Goal: Find specific page/section

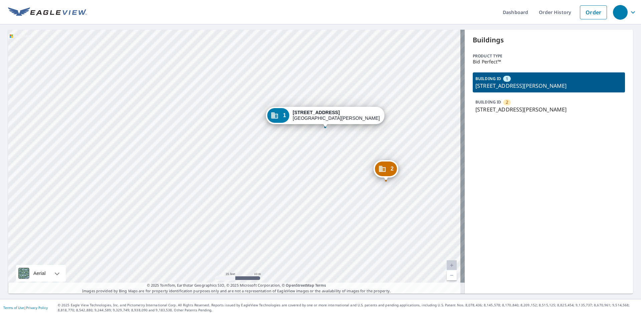
drag, startPoint x: 226, startPoint y: 112, endPoint x: 143, endPoint y: 39, distance: 110.7
click at [234, 98] on div "2 [STREET_ADDRESS][PERSON_NAME] 1 [STREET_ADDRESS][PERSON_NAME]" at bounding box center [236, 162] width 456 height 264
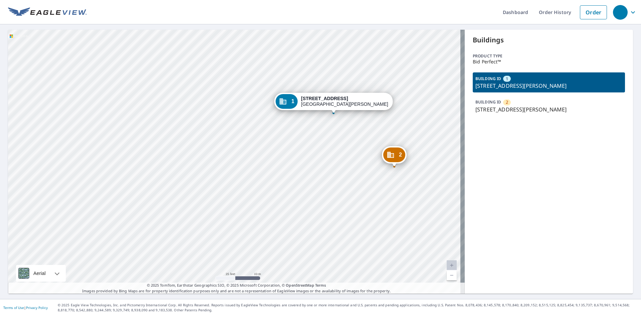
click at [216, 103] on div "2 [STREET_ADDRESS][PERSON_NAME] 1 [STREET_ADDRESS][PERSON_NAME]" at bounding box center [236, 162] width 456 height 264
drag, startPoint x: 213, startPoint y: 68, endPoint x: 257, endPoint y: 104, distance: 56.7
click at [193, 35] on div "2 [STREET_ADDRESS][PERSON_NAME] 1 [STREET_ADDRESS][PERSON_NAME]" at bounding box center [236, 162] width 456 height 264
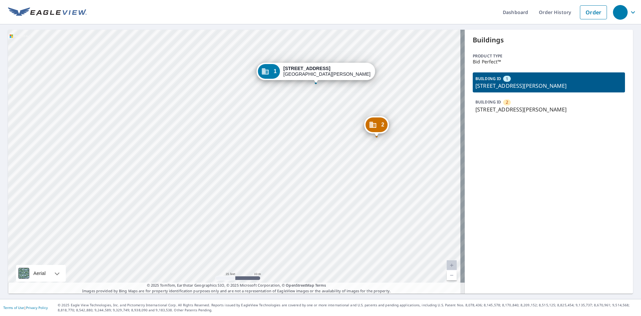
drag, startPoint x: 258, startPoint y: 108, endPoint x: 258, endPoint y: 122, distance: 14.4
click at [261, 105] on div "2 [STREET_ADDRESS][PERSON_NAME] 1 [STREET_ADDRESS][PERSON_NAME]" at bounding box center [236, 162] width 456 height 264
drag, startPoint x: 223, startPoint y: 83, endPoint x: 261, endPoint y: 91, distance: 38.6
click at [255, 85] on div "2 [STREET_ADDRESS][PERSON_NAME] 1 [STREET_ADDRESS][PERSON_NAME]" at bounding box center [236, 162] width 456 height 264
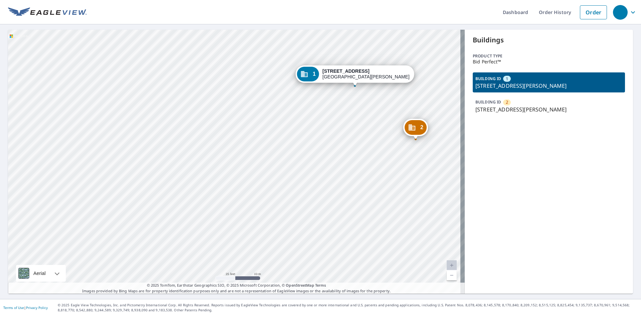
drag, startPoint x: 227, startPoint y: 132, endPoint x: 32, endPoint y: 27, distance: 221.4
click at [224, 121] on div "2 [STREET_ADDRESS][PERSON_NAME] 1 [STREET_ADDRESS][PERSON_NAME]" at bounding box center [236, 162] width 456 height 264
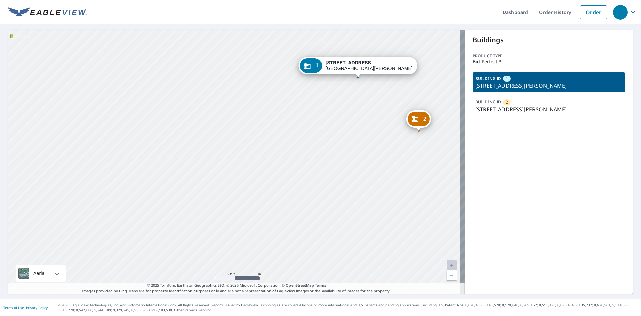
drag, startPoint x: 227, startPoint y: 79, endPoint x: 279, endPoint y: 99, distance: 55.4
click at [258, 80] on div "2 [STREET_ADDRESS][PERSON_NAME] 1 [STREET_ADDRESS][PERSON_NAME]" at bounding box center [236, 162] width 456 height 264
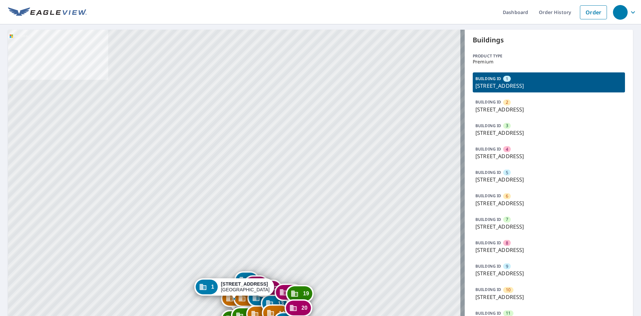
click at [290, 111] on div "2 5601 Forest Haven Cir Tampa, FL 33615 3 5527 Forest Haven Cir Tampa, FL 33615…" at bounding box center [236, 298] width 456 height 537
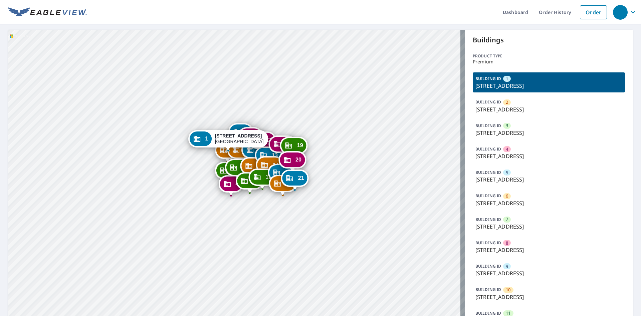
drag, startPoint x: 282, startPoint y: 143, endPoint x: 273, endPoint y: 143, distance: 9.3
click at [286, 138] on div "19" at bounding box center [293, 145] width 25 height 15
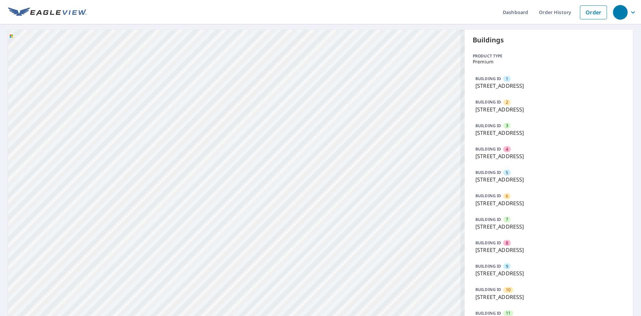
click at [279, 35] on div "1 5605 Forest Haven Cir Tampa, FL 33615 2 5601 Forest Haven Cir Tampa, FL 33615…" at bounding box center [236, 298] width 456 height 537
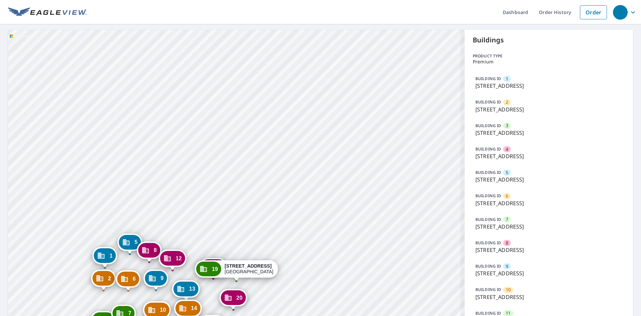
drag, startPoint x: 257, startPoint y: 140, endPoint x: 306, endPoint y: 42, distance: 110.4
click at [304, 41] on div "1 5605 Forest Haven Cir Tampa, FL 33615 2 5601 Forest Haven Cir Tampa, FL 33615…" at bounding box center [236, 298] width 456 height 537
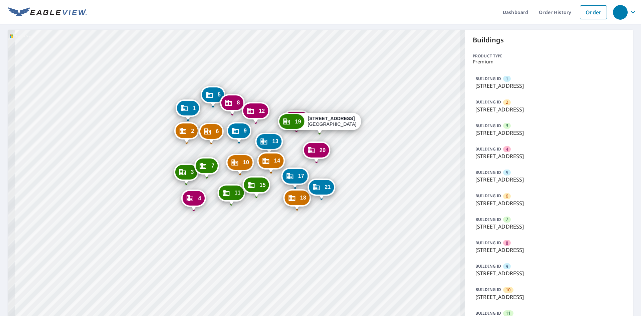
drag, startPoint x: 315, startPoint y: 40, endPoint x: 254, endPoint y: 113, distance: 95.7
click at [316, 40] on div "1 5605 Forest Haven Cir Tampa, FL 33615 2 5601 Forest Haven Cir Tampa, FL 33615…" at bounding box center [236, 298] width 456 height 537
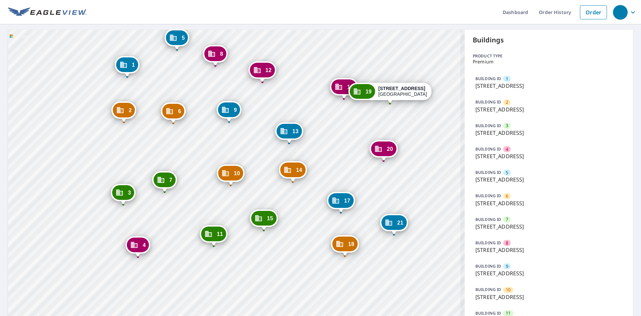
drag, startPoint x: 266, startPoint y: 111, endPoint x: 263, endPoint y: 90, distance: 21.2
click at [263, 90] on div "1 5605 Forest Haven Cir Tampa, FL 33615 2 5601 Forest Haven Cir Tampa, FL 33615…" at bounding box center [236, 298] width 456 height 537
